Goal: Find contact information: Find contact information

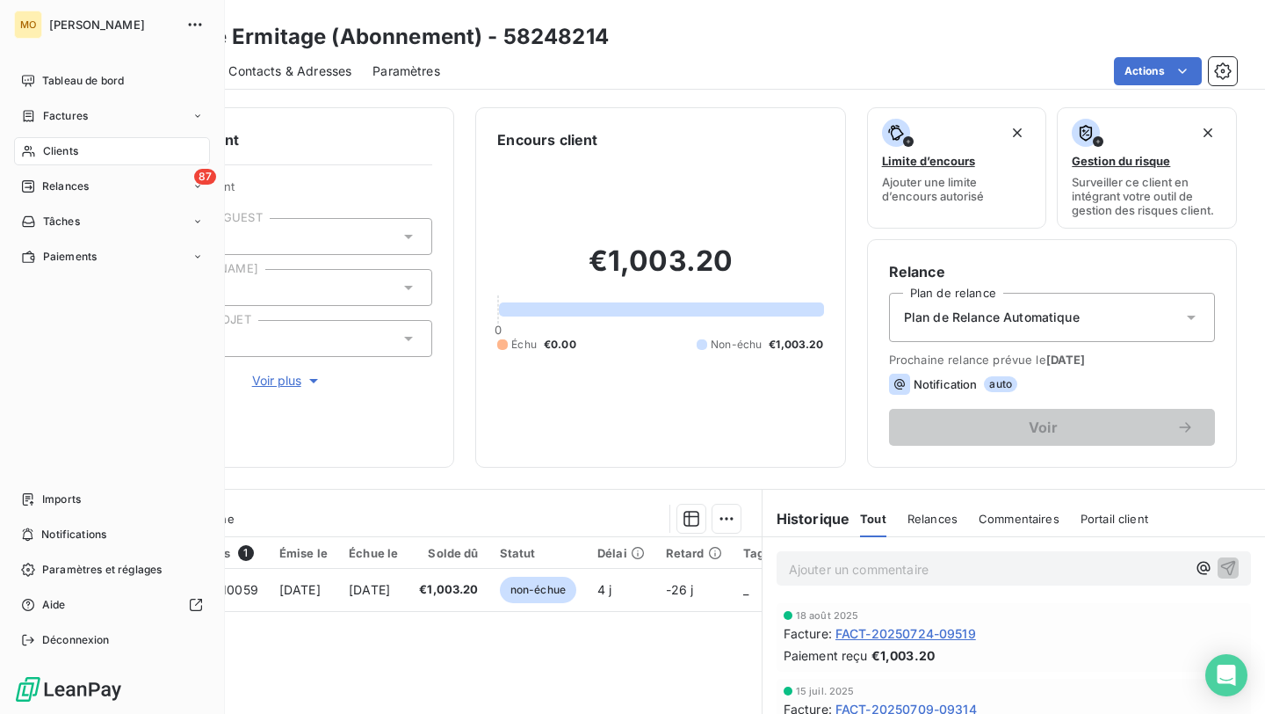
click at [52, 150] on span "Clients" at bounding box center [60, 151] width 35 height 16
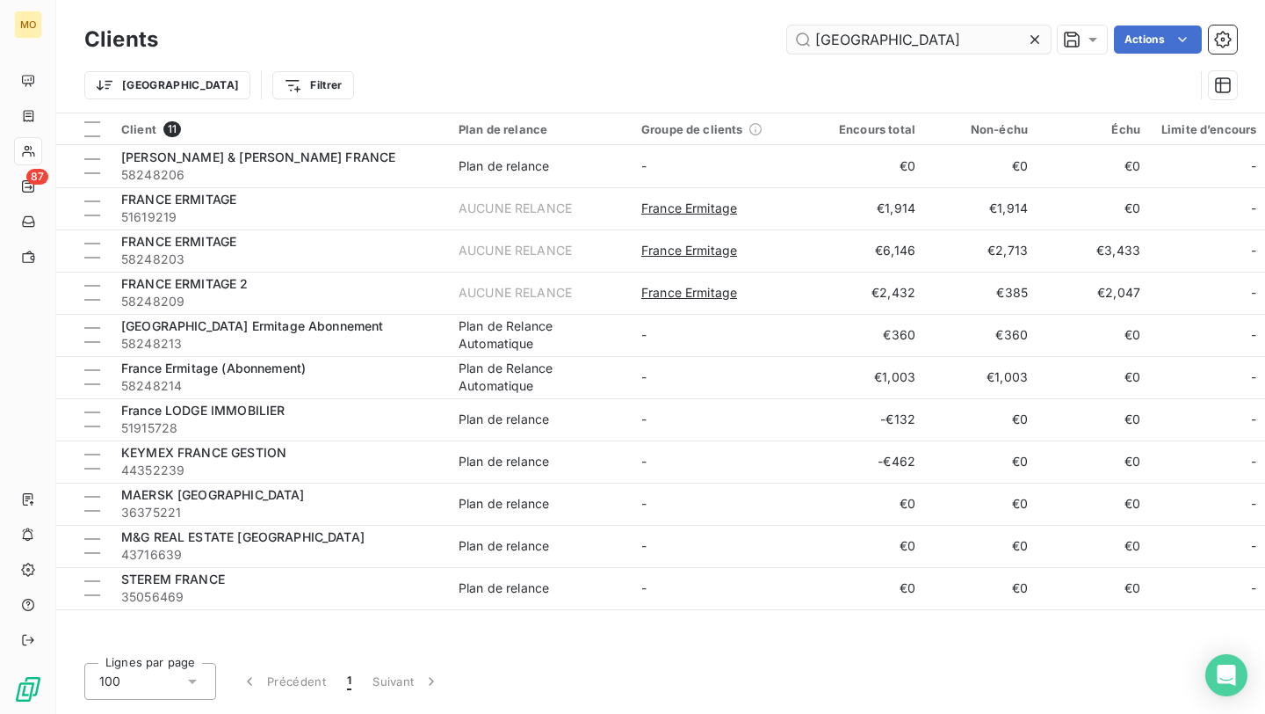
click at [896, 40] on input "[GEOGRAPHIC_DATA]" at bounding box center [919, 39] width 264 height 28
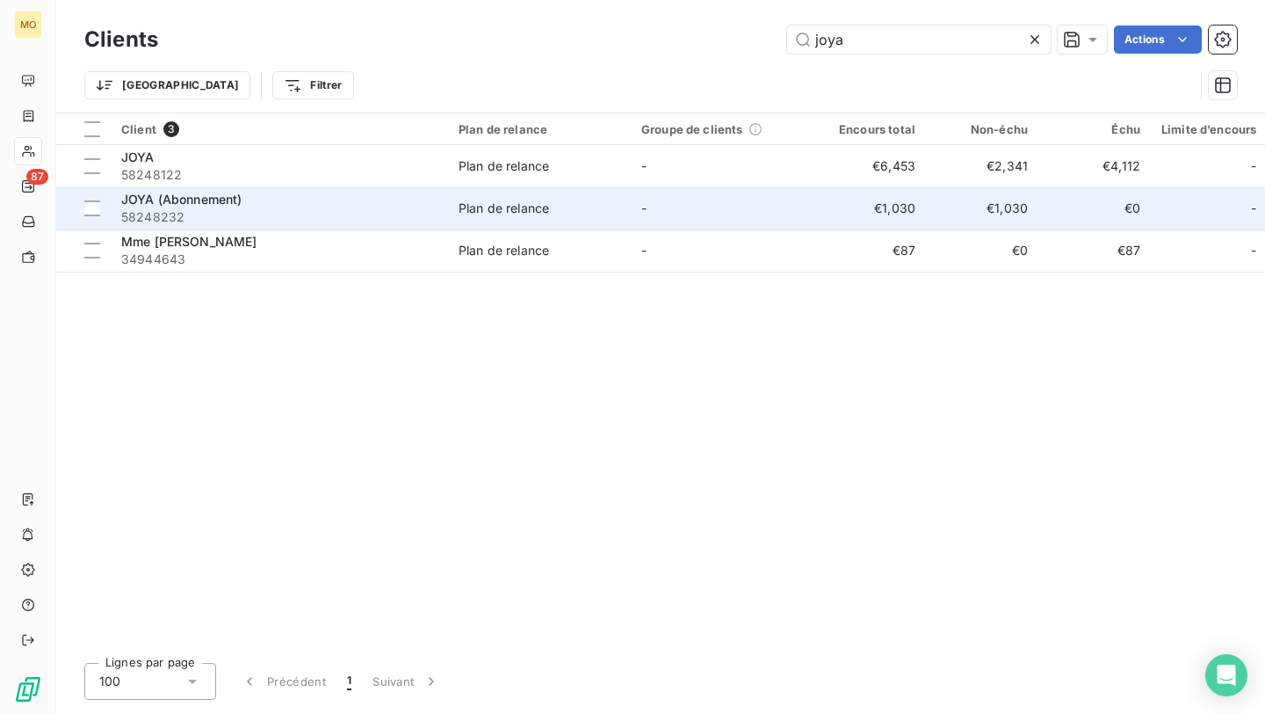
type input "joya"
click at [318, 206] on div "JOYA (Abonnement)" at bounding box center [279, 200] width 316 height 18
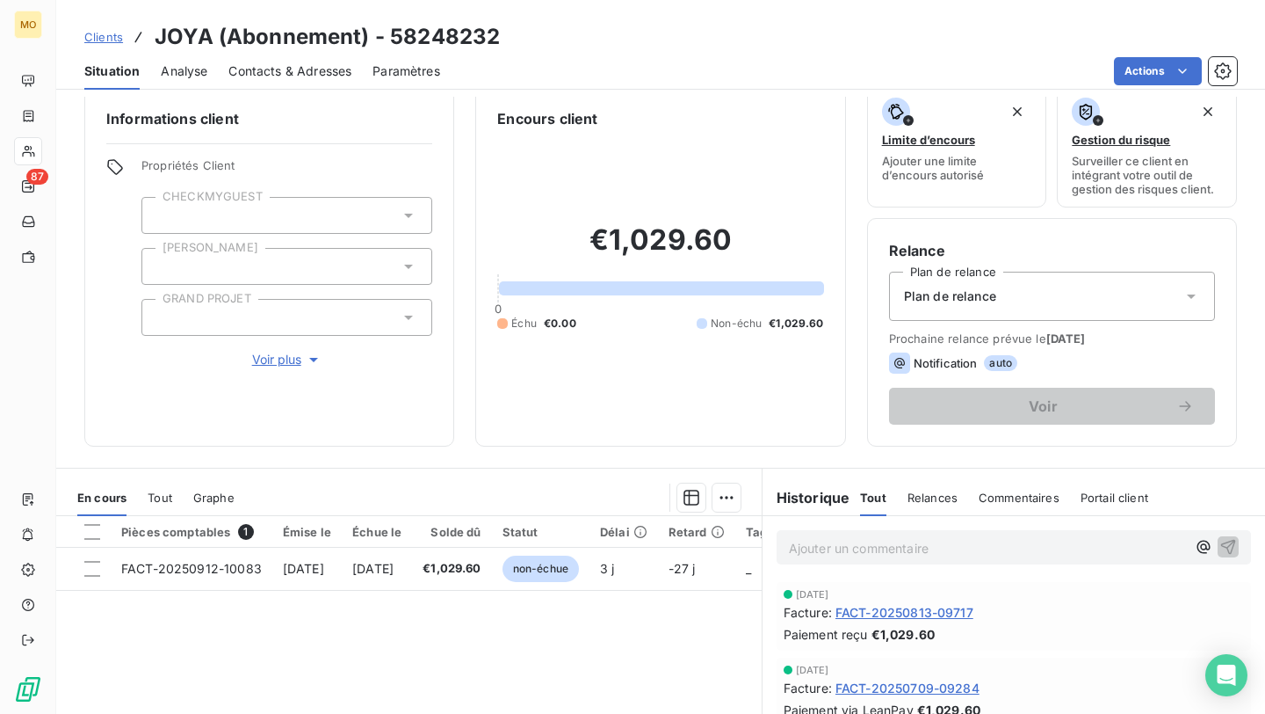
scroll to position [22, 0]
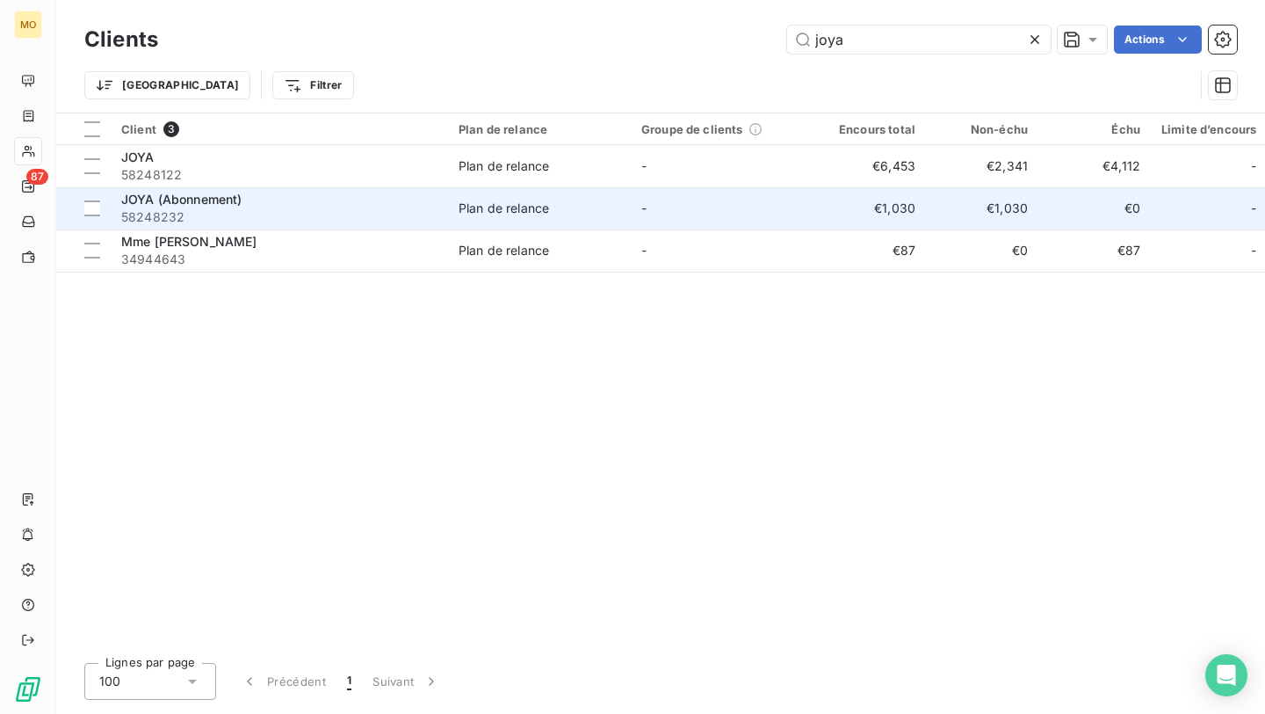
click at [351, 200] on div "JOYA (Abonnement)" at bounding box center [279, 200] width 316 height 18
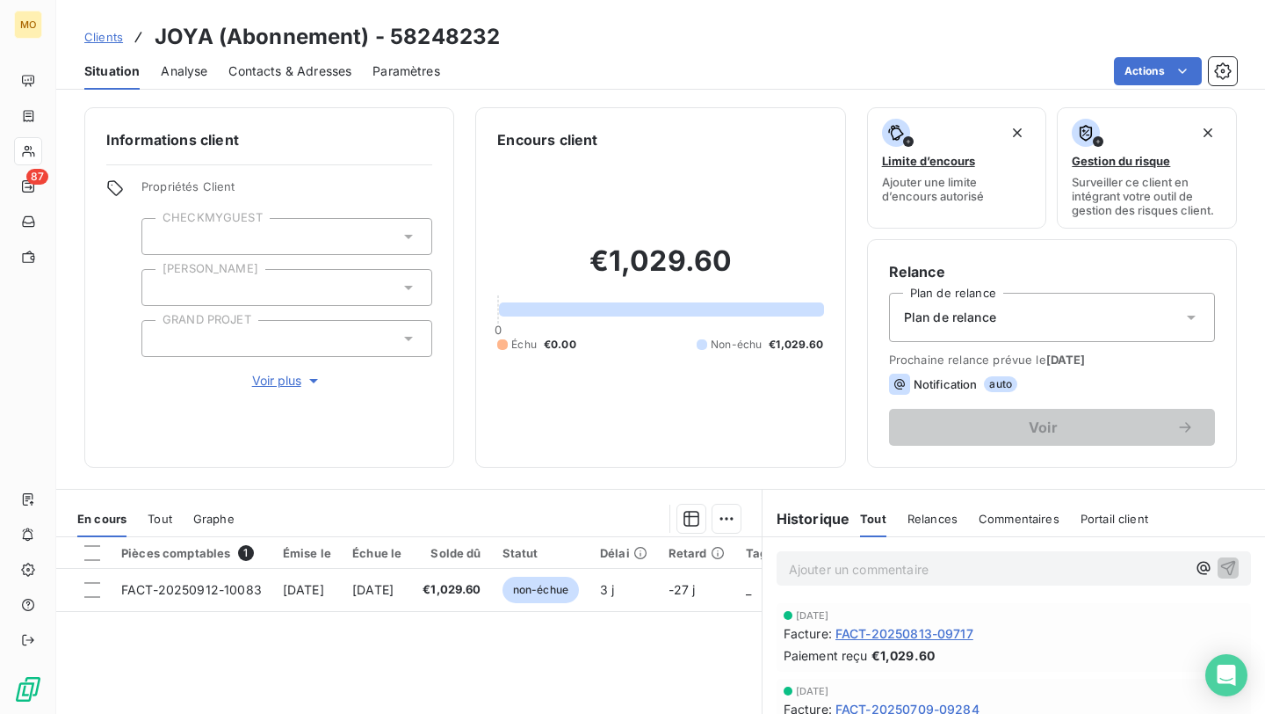
click at [312, 58] on div "Contacts & Adresses" at bounding box center [289, 71] width 123 height 37
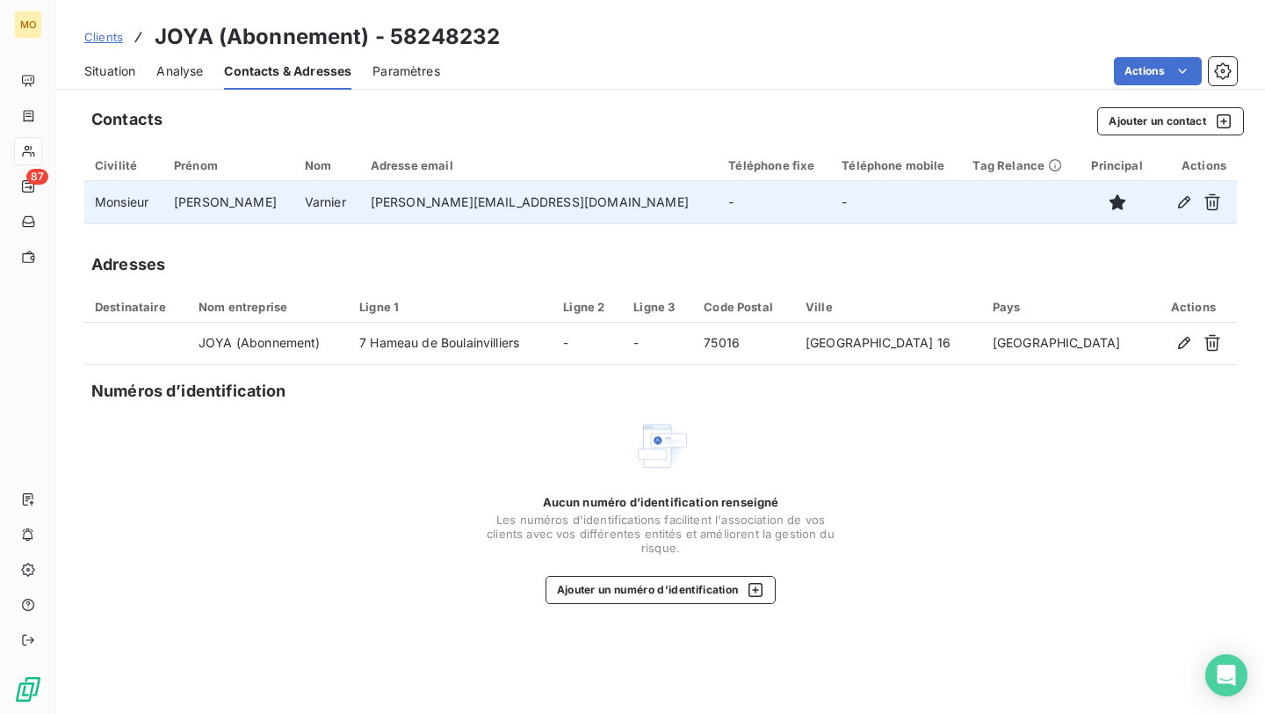
click at [426, 200] on td "[PERSON_NAME][EMAIL_ADDRESS][DOMAIN_NAME]" at bounding box center [539, 202] width 359 height 42
copy td "[PERSON_NAME][EMAIL_ADDRESS][DOMAIN_NAME]"
